Goal: Task Accomplishment & Management: Manage account settings

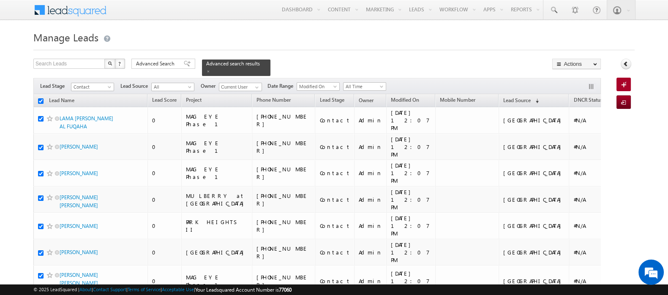
checkbox input "true"
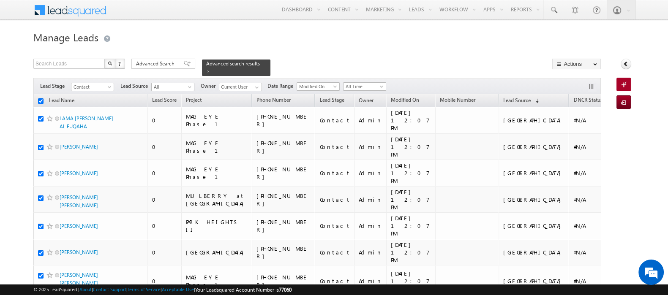
checkbox input "true"
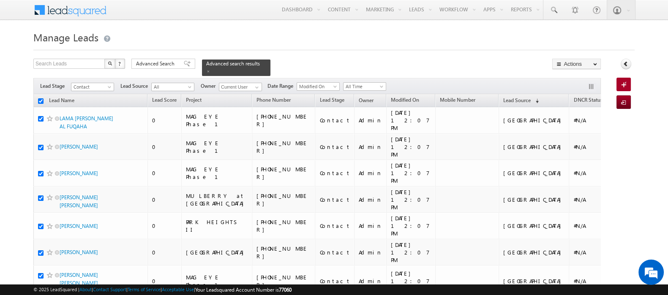
checkbox input "true"
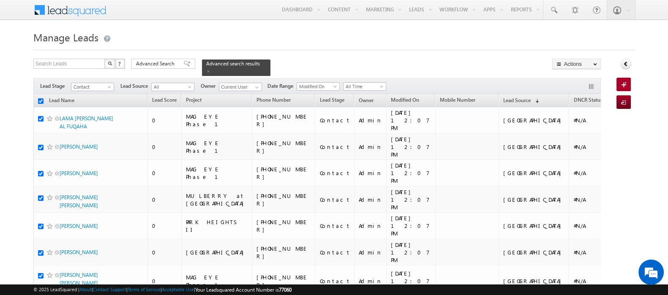
checkbox input "true"
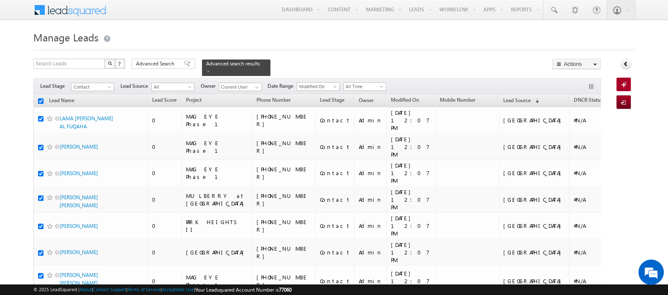
checkbox input "true"
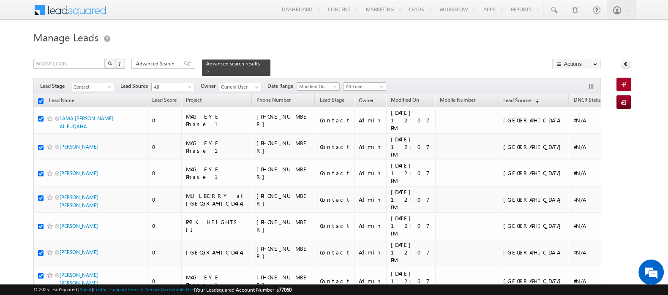
checkbox input "true"
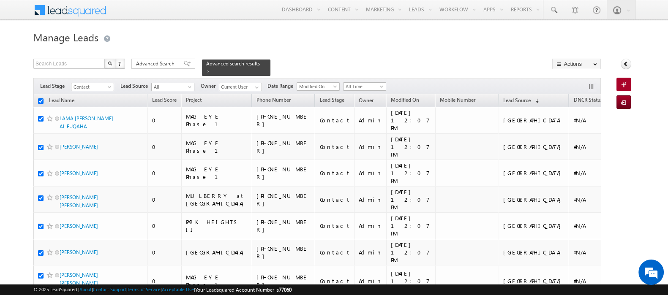
checkbox input "true"
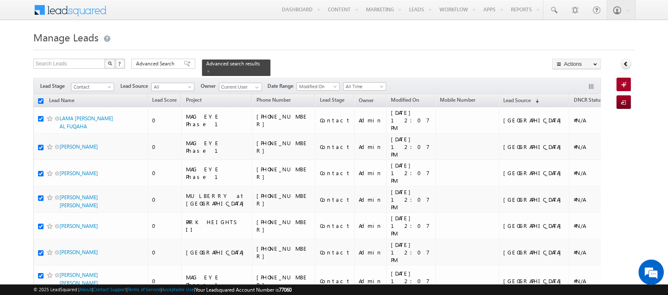
checkbox input "true"
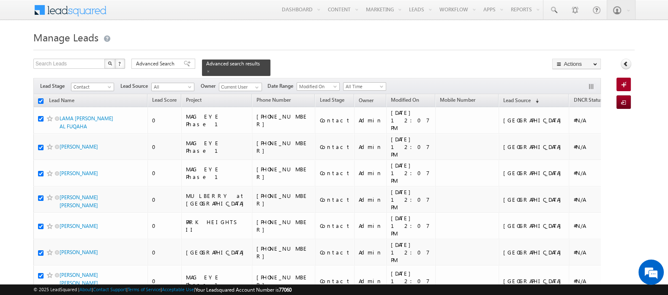
checkbox input "true"
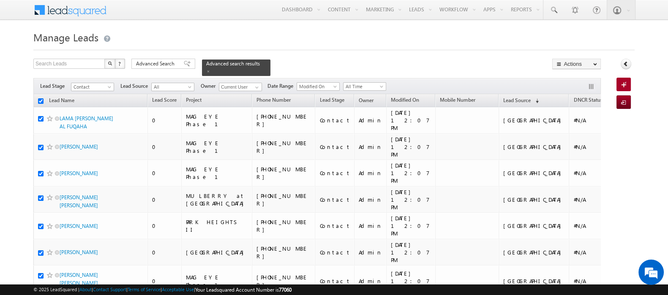
checkbox input "true"
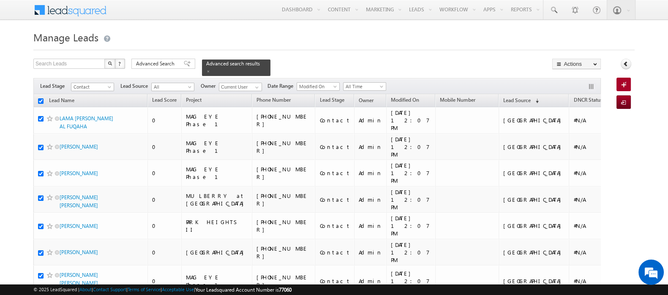
checkbox input "true"
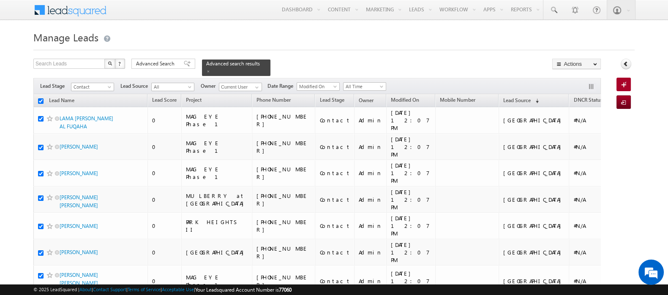
checkbox input "true"
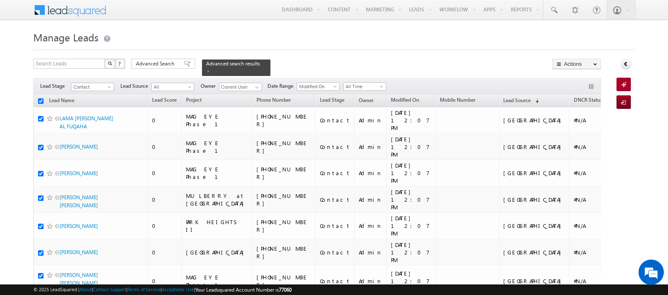
checkbox input "true"
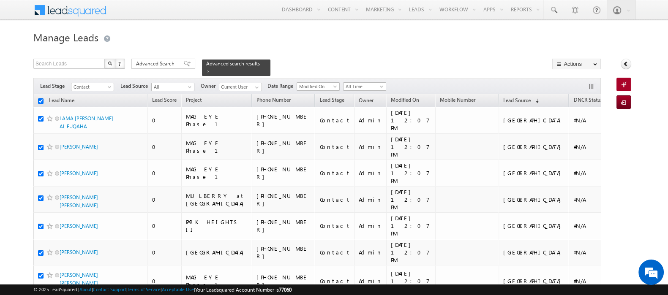
checkbox input "true"
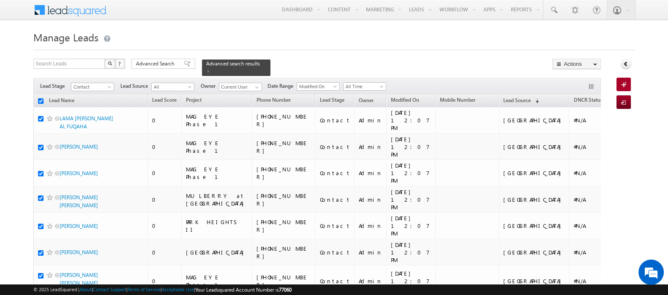
checkbox input "true"
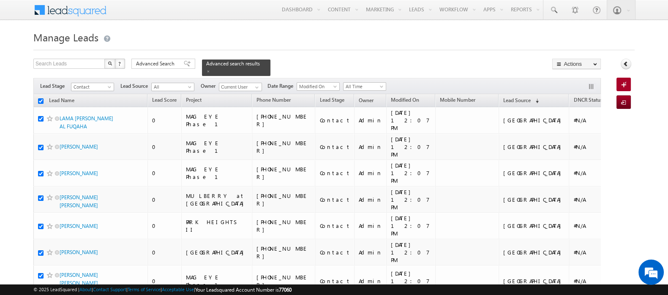
checkbox input "true"
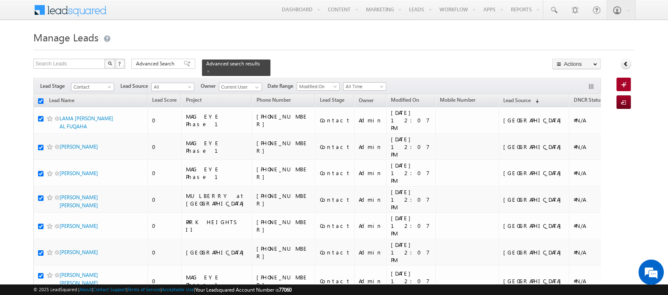
checkbox input "true"
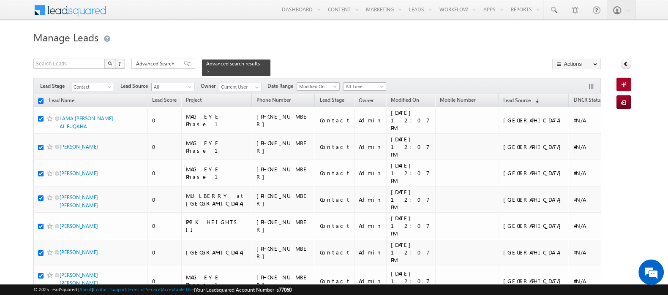
checkbox input "true"
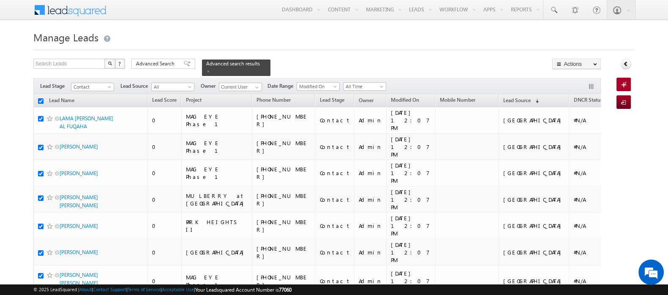
checkbox input "true"
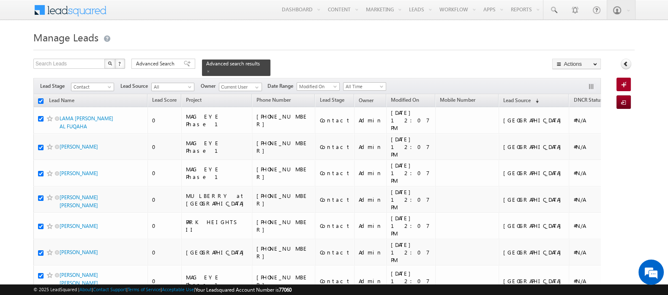
checkbox input "true"
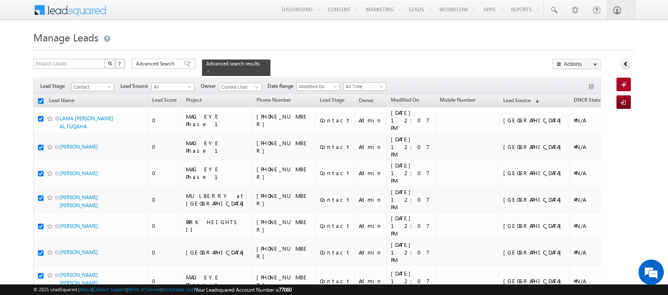
checkbox input "true"
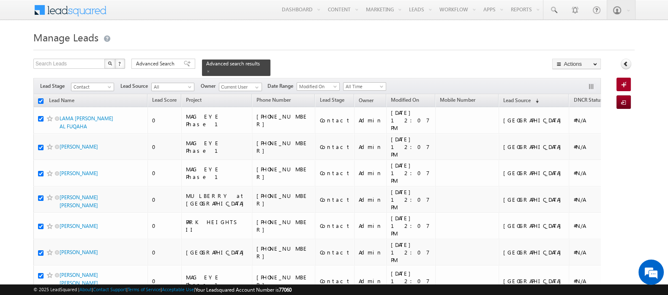
checkbox input "true"
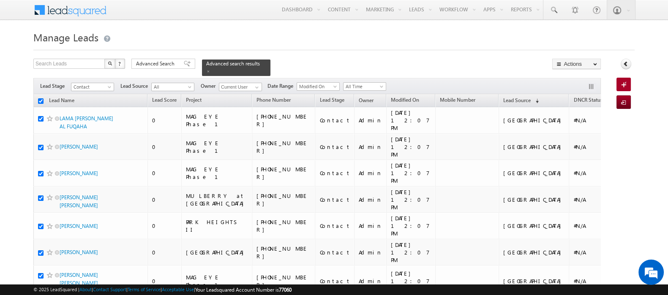
checkbox input "true"
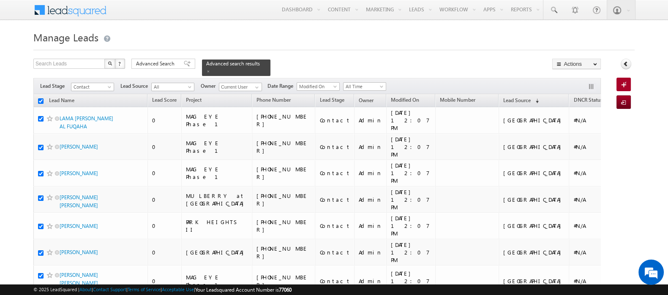
checkbox input "true"
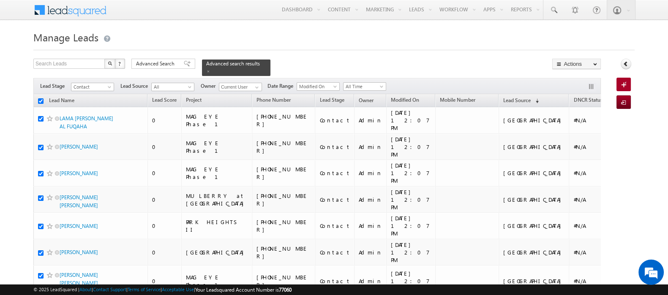
checkbox input "true"
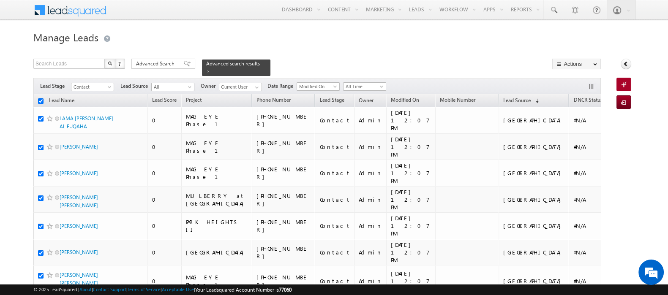
checkbox input "true"
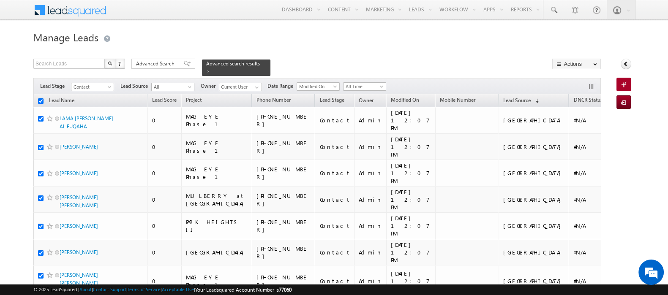
checkbox input "true"
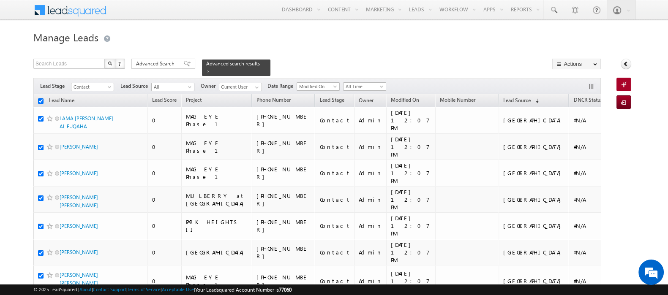
checkbox input "true"
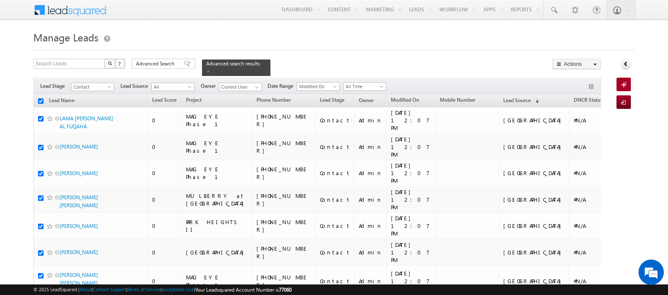
checkbox input "true"
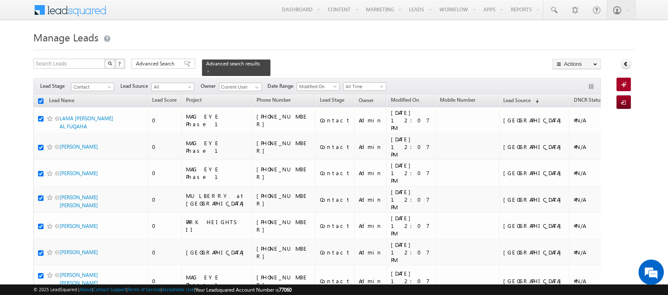
checkbox input "true"
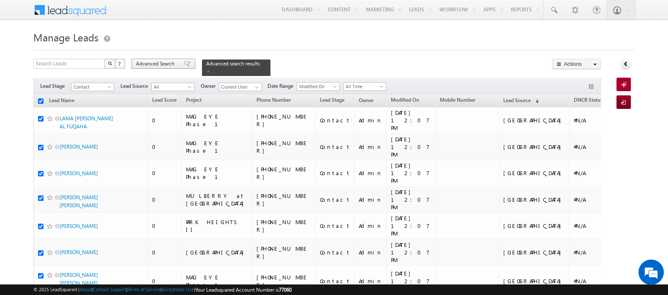
click at [151, 62] on span "Advanced Search" at bounding box center [156, 64] width 41 height 8
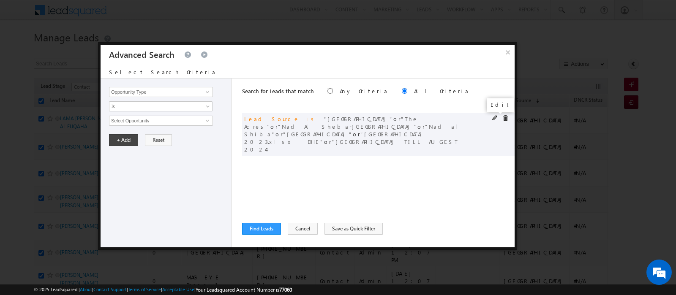
click at [495, 118] on span at bounding box center [495, 118] width 6 height 6
click at [133, 121] on span "None Selected" at bounding box center [157, 120] width 96 height 9
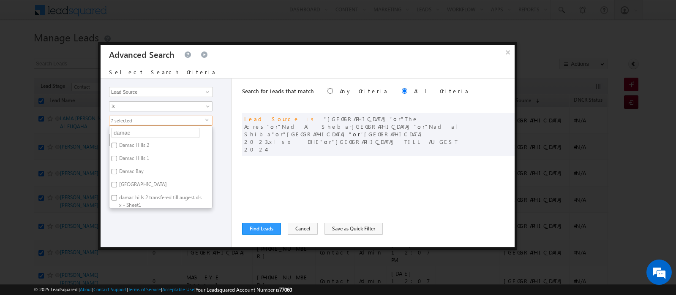
click at [136, 155] on label "Damac Hills 1" at bounding box center [133, 159] width 48 height 13
click at [117, 156] on input "Damac Hills 1" at bounding box center [114, 158] width 5 height 5
click at [237, 160] on div "Opportunity Type Lead Activity Task Sales Group Prospect Id Address 1 Address 2…" at bounding box center [308, 163] width 414 height 169
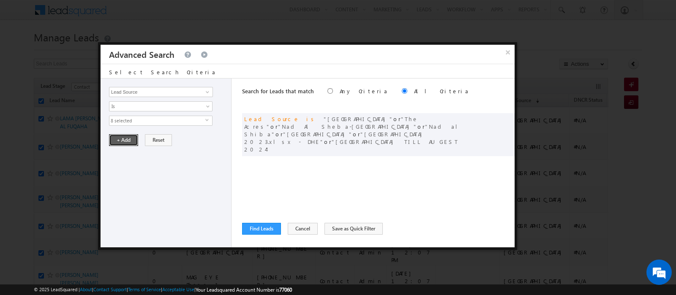
click at [126, 139] on button "+ Add" at bounding box center [123, 140] width 29 height 12
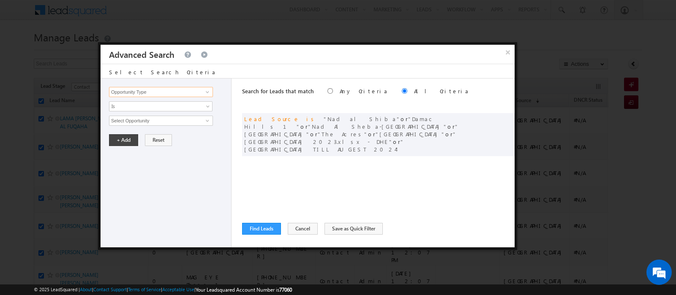
click at [138, 92] on input "Opportunity Type" at bounding box center [161, 92] width 104 height 10
click at [138, 109] on link "DNCR Status" at bounding box center [161, 110] width 104 height 10
click at [137, 108] on span "Is" at bounding box center [155, 107] width 92 height 8
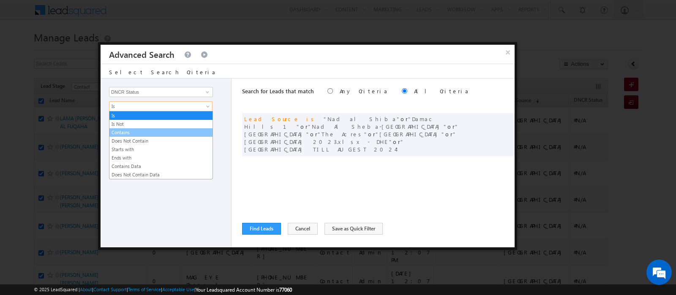
click at [135, 133] on link "Contains" at bounding box center [160, 133] width 103 height 8
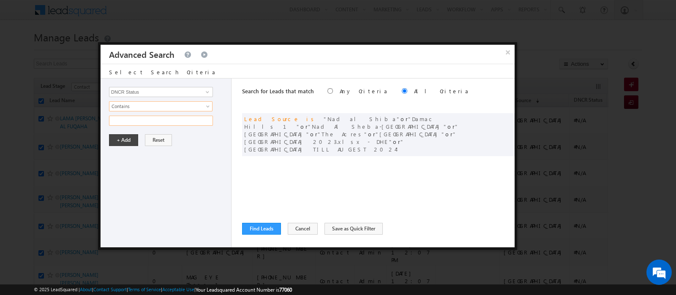
click at [125, 123] on input "text" at bounding box center [161, 121] width 104 height 10
click at [123, 140] on button "+ Add" at bounding box center [123, 140] width 29 height 12
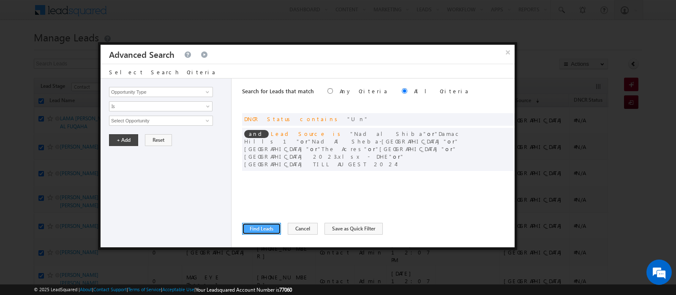
click at [266, 227] on button "Find Leads" at bounding box center [261, 229] width 39 height 12
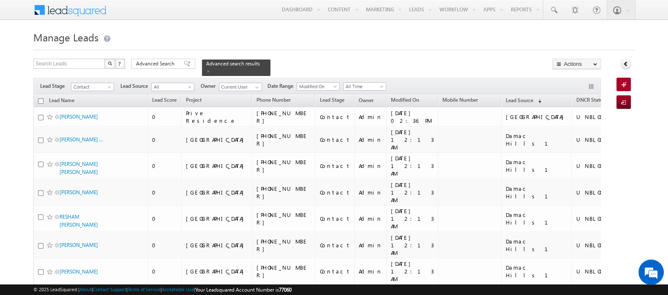
click at [38, 98] on input "checkbox" at bounding box center [40, 100] width 5 height 5
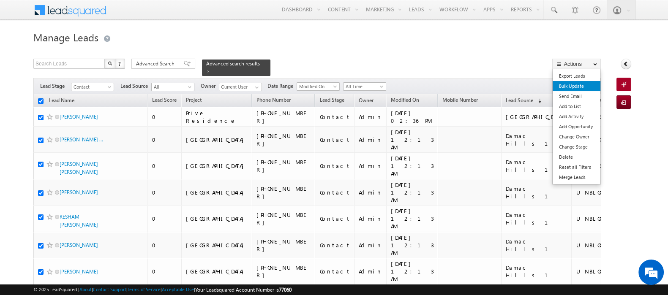
click at [574, 86] on link "Bulk Update" at bounding box center [577, 86] width 48 height 10
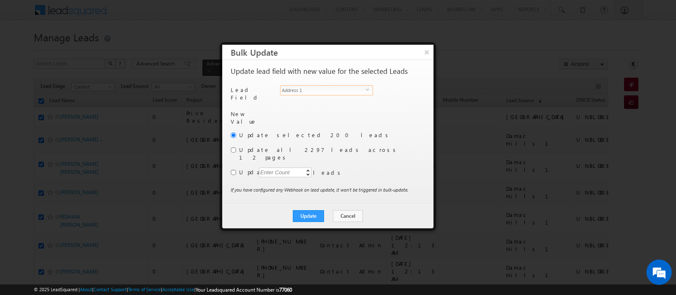
click at [300, 94] on span "Address 1" at bounding box center [322, 90] width 85 height 9
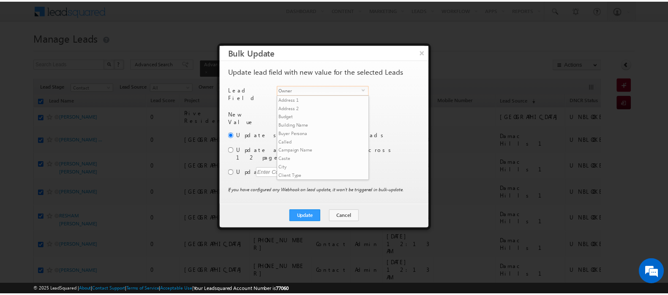
scroll to position [329, 0]
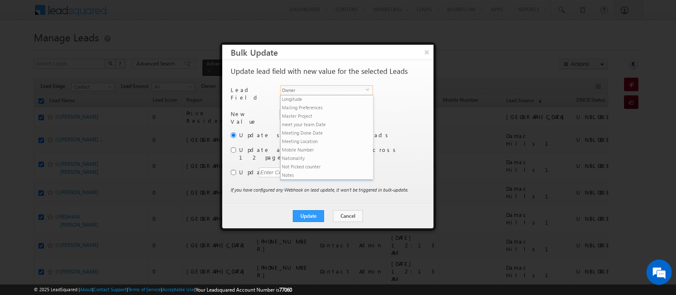
click at [301, 180] on li "Owner" at bounding box center [326, 184] width 92 height 8
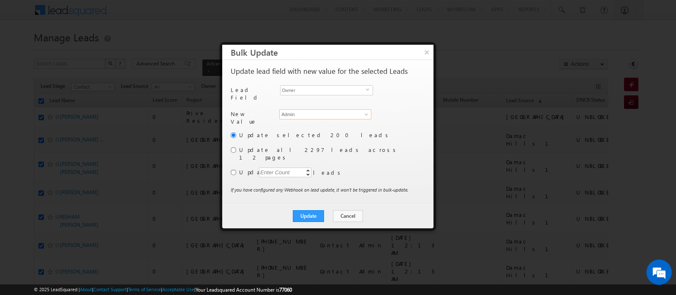
click at [294, 112] on input "Admin" at bounding box center [325, 114] width 92 height 10
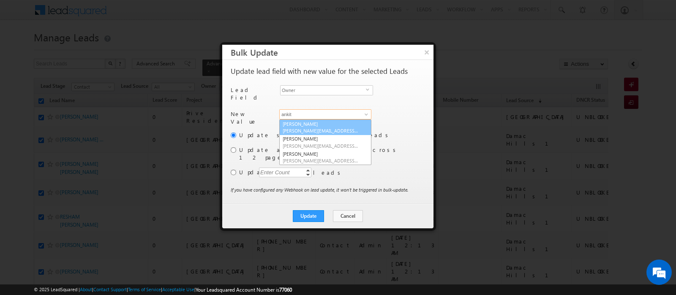
click at [317, 128] on span "[PERSON_NAME][EMAIL_ADDRESS][PERSON_NAME][DOMAIN_NAME]" at bounding box center [321, 131] width 76 height 6
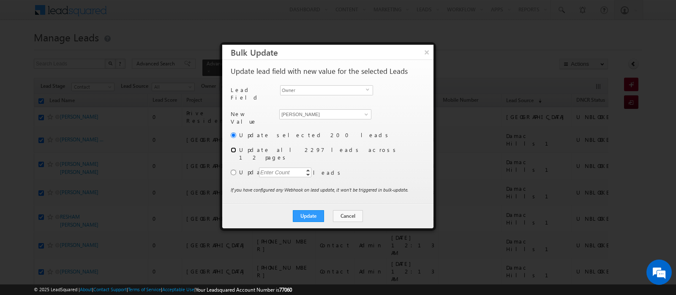
click at [232, 147] on input "radio" at bounding box center [233, 149] width 5 height 5
click at [315, 210] on button "Update" at bounding box center [308, 216] width 31 height 12
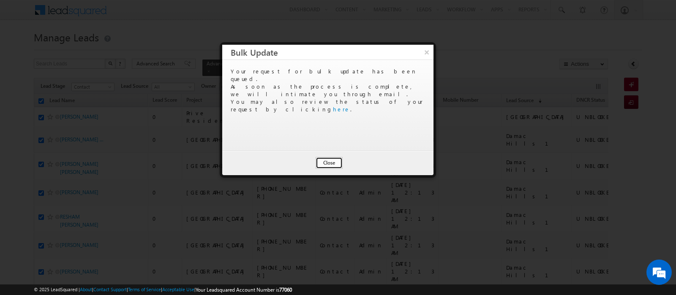
click at [325, 162] on button "Close" at bounding box center [329, 163] width 27 height 12
